Goal: Task Accomplishment & Management: Use online tool/utility

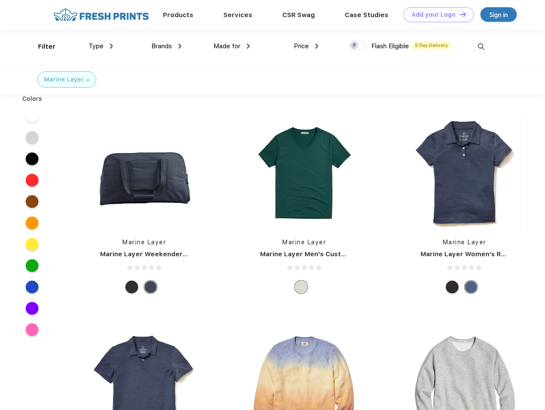
click at [435, 15] on link "Add your Logo Design Tool" at bounding box center [438, 14] width 71 height 15
click at [0, 0] on div "Design Tool" at bounding box center [0, 0] width 0 height 0
click at [459, 14] on link "Add your Logo Design Tool" at bounding box center [438, 14] width 71 height 15
click at [41, 47] on div "Filter" at bounding box center [47, 47] width 18 height 10
click at [101, 46] on span "Type" at bounding box center [96, 46] width 15 height 8
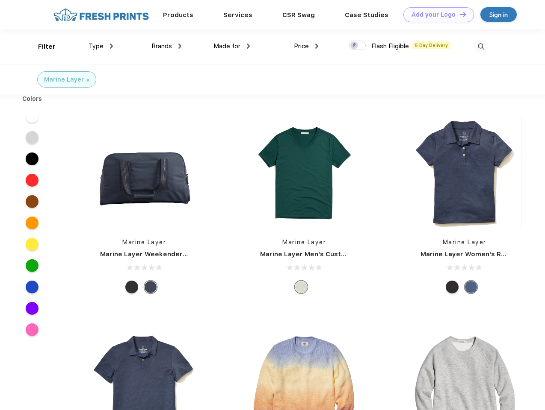
click at [166, 46] on span "Brands" at bounding box center [161, 46] width 21 height 8
click at [232, 46] on span "Made for" at bounding box center [226, 46] width 27 height 8
click at [306, 46] on span "Price" at bounding box center [301, 46] width 15 height 8
click at [357, 46] on div at bounding box center [357, 45] width 17 height 9
click at [354, 46] on input "checkbox" at bounding box center [352, 43] width 6 height 6
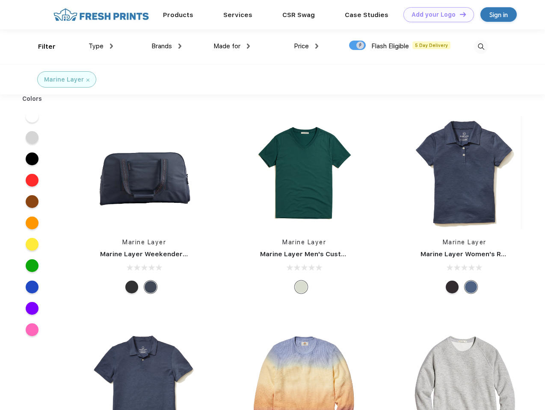
click at [481, 47] on img at bounding box center [481, 47] width 14 height 14
